Goal: Navigation & Orientation: Find specific page/section

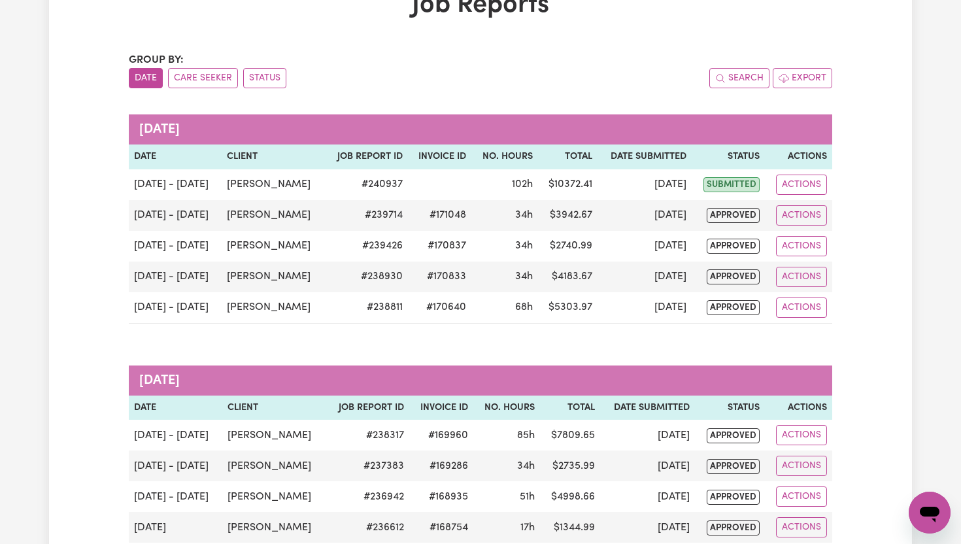
scroll to position [99, 0]
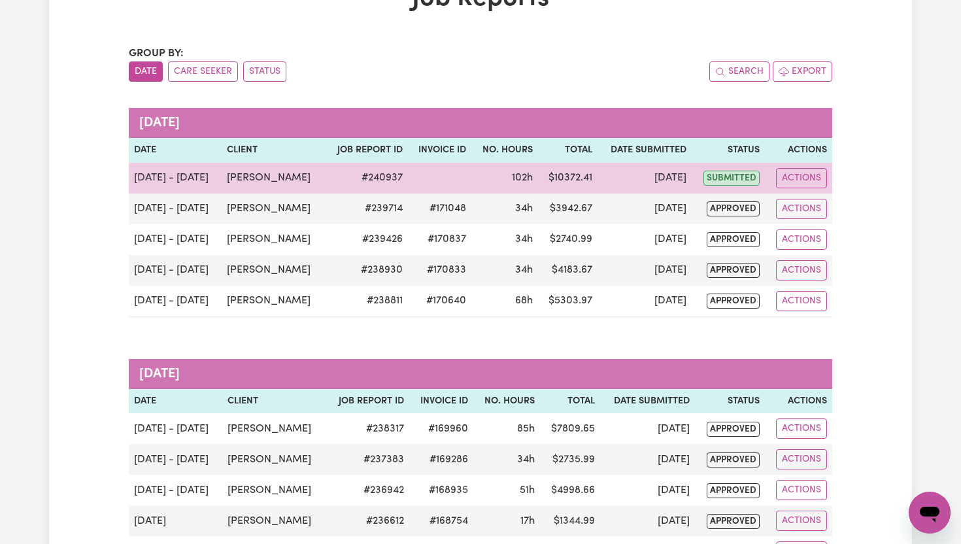
click at [799, 188] on td "Actions" at bounding box center [798, 178] width 67 height 31
click at [803, 178] on button "Actions" at bounding box center [801, 178] width 51 height 20
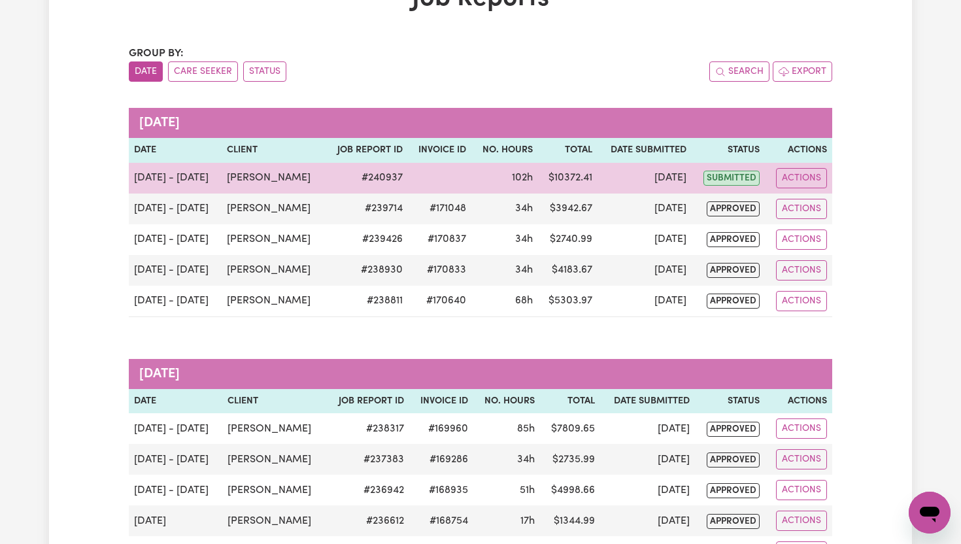
click at [761, 178] on td "submitted" at bounding box center [727, 178] width 73 height 31
click at [750, 178] on span "submitted" at bounding box center [731, 178] width 56 height 15
click at [817, 169] on button "Actions" at bounding box center [801, 178] width 51 height 20
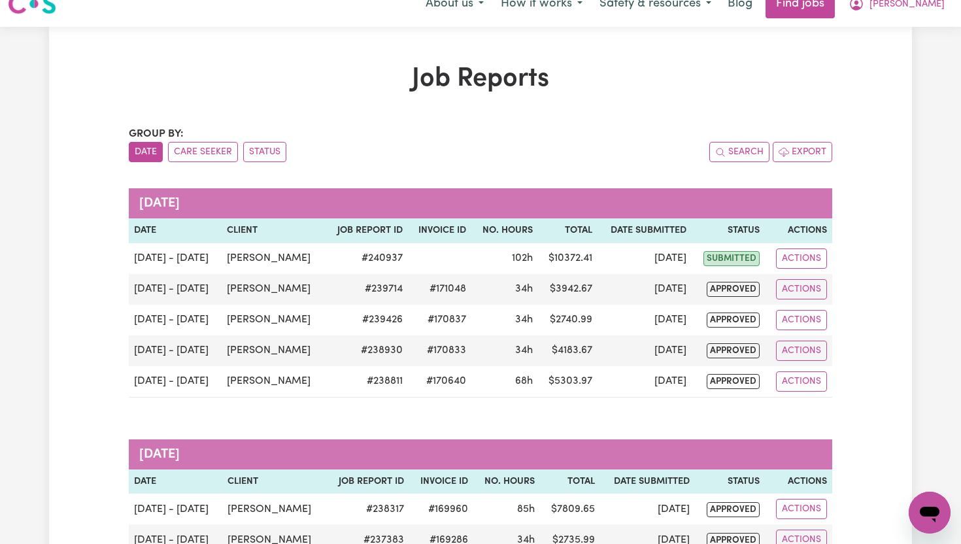
scroll to position [0, 0]
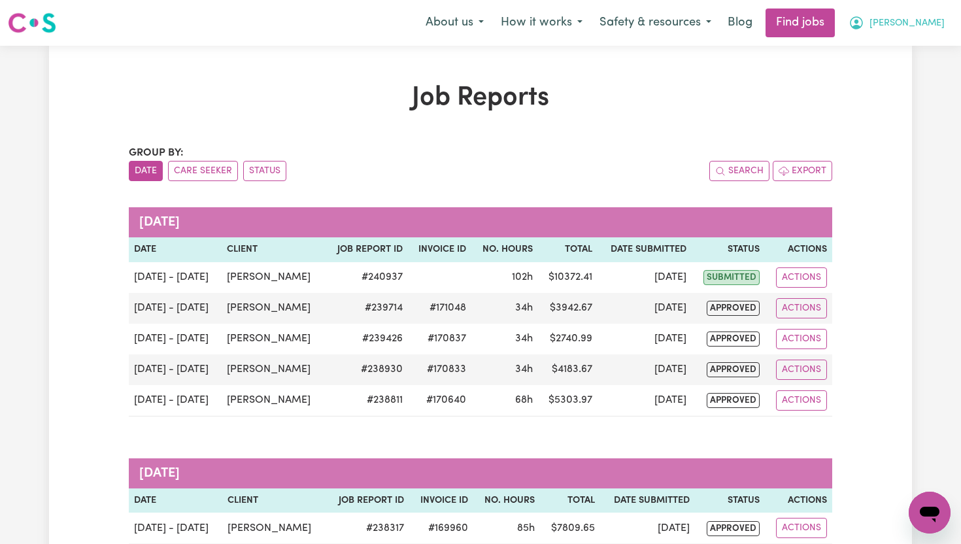
click at [940, 20] on button "[PERSON_NAME]" at bounding box center [896, 22] width 113 height 27
click at [906, 77] on link "My Dashboard" at bounding box center [900, 75] width 103 height 25
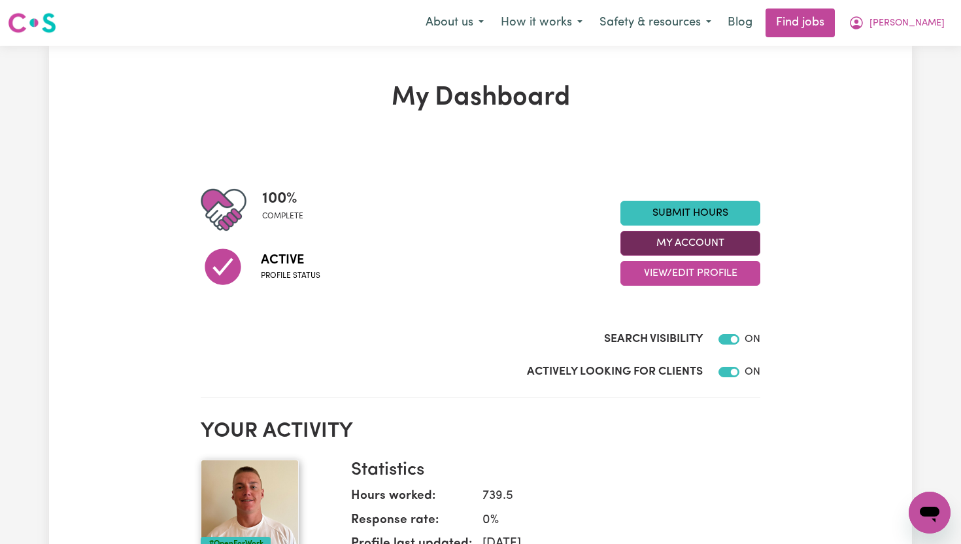
click at [733, 247] on button "My Account" at bounding box center [690, 243] width 140 height 25
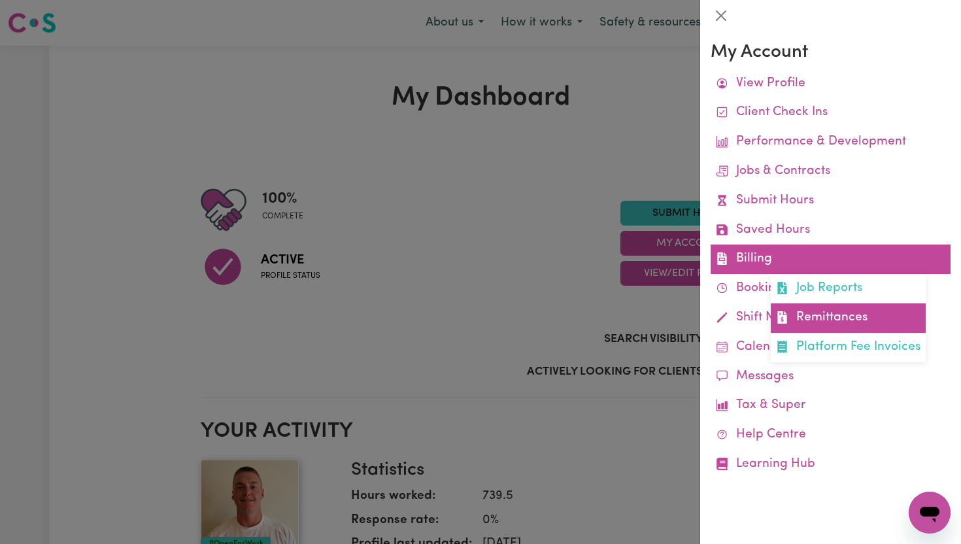
click at [798, 319] on link "Remittances" at bounding box center [847, 317] width 155 height 29
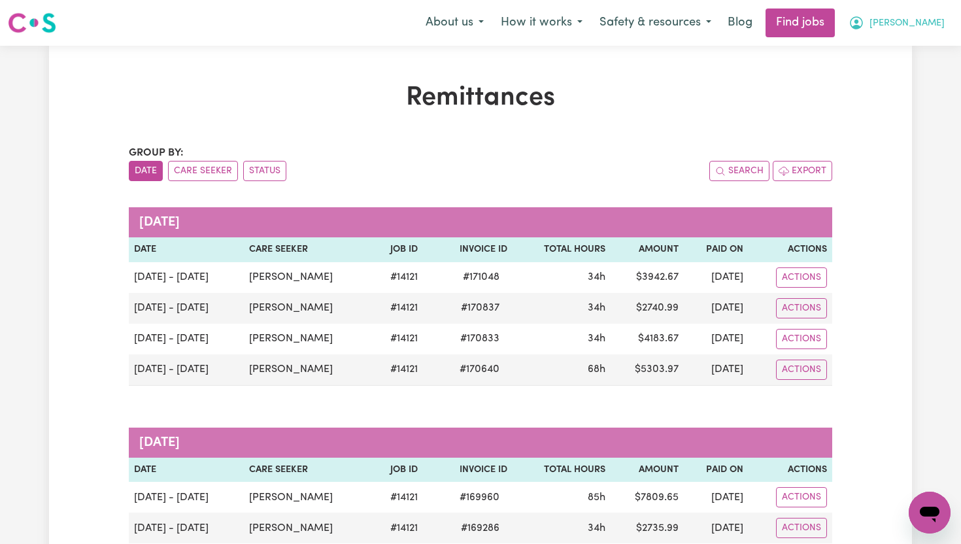
click at [929, 24] on span "[PERSON_NAME]" at bounding box center [906, 23] width 75 height 14
click at [899, 74] on link "My Dashboard" at bounding box center [900, 75] width 103 height 25
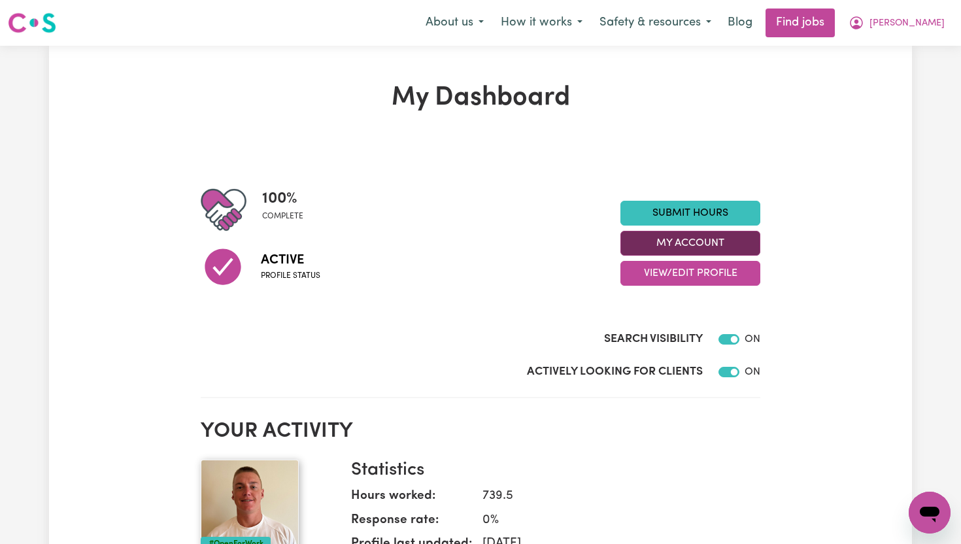
click at [735, 241] on button "My Account" at bounding box center [690, 243] width 140 height 25
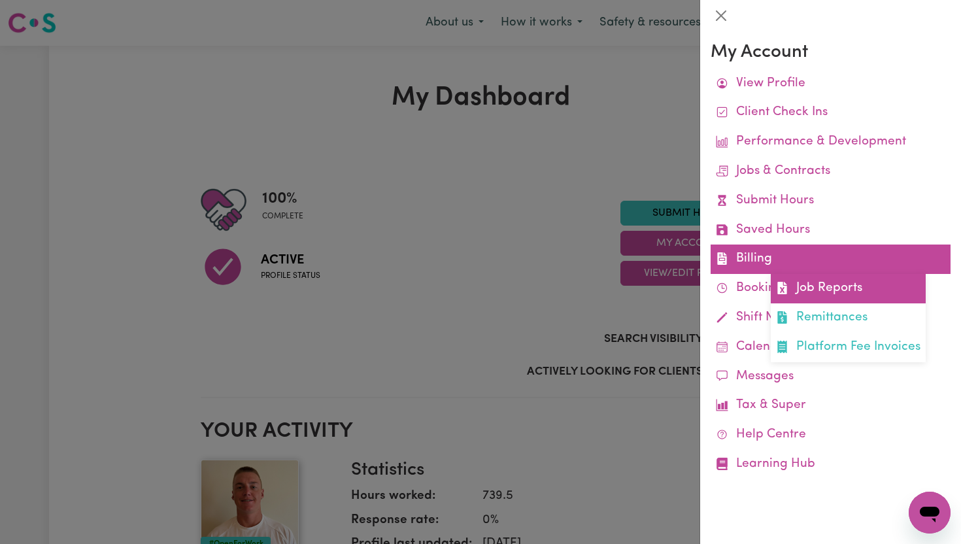
click at [791, 283] on link "Job Reports" at bounding box center [847, 288] width 155 height 29
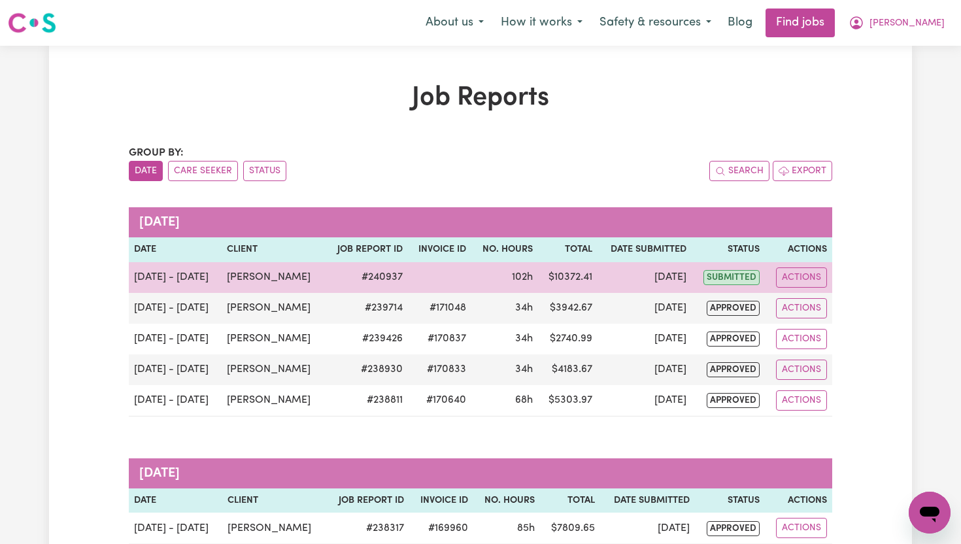
click at [567, 269] on td "$ 10372.41" at bounding box center [567, 277] width 59 height 31
click at [587, 273] on td "$ 10372.41" at bounding box center [567, 277] width 59 height 31
